Goal: Check status

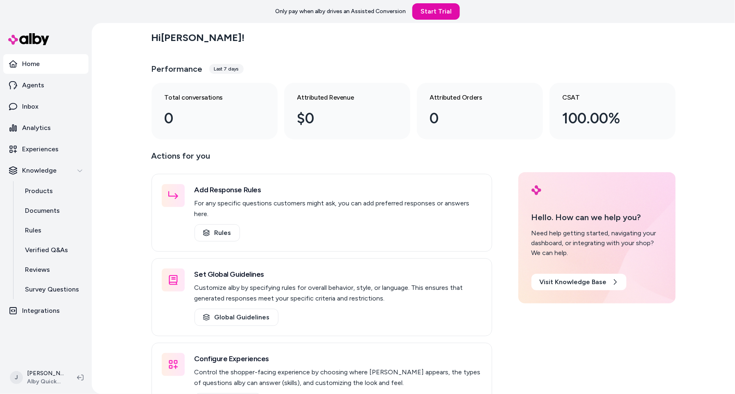
click at [126, 93] on div "Hi Jackie ! Performance Last 7 days Total conversations 0 Attributed Revenue $0…" at bounding box center [414, 208] width 644 height 371
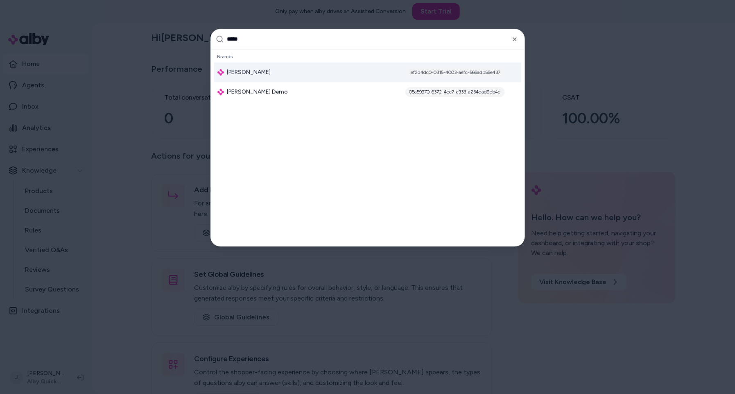
type input "*****"
click at [263, 73] on span "[PERSON_NAME]" at bounding box center [249, 72] width 44 height 8
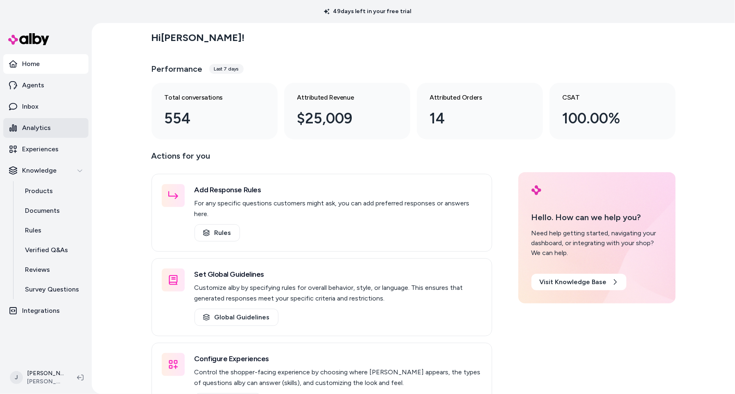
click at [40, 129] on p "Analytics" at bounding box center [36, 128] width 29 height 10
